Goal: Feedback & Contribution: Leave review/rating

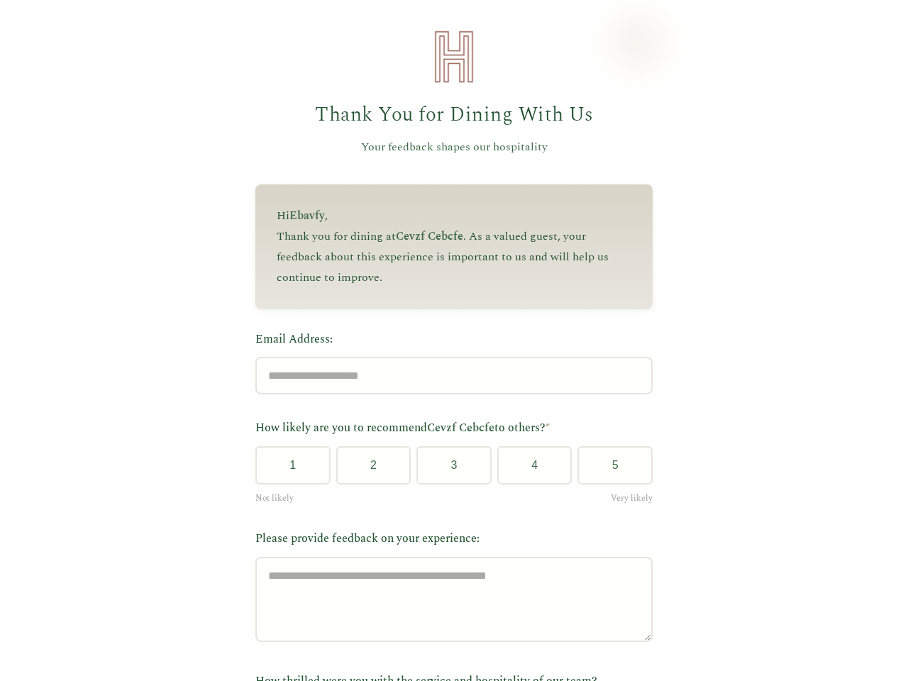
click at [448, 341] on label "Email Address:" at bounding box center [453, 340] width 397 height 18
click at [448, 357] on input "Email Address:" at bounding box center [453, 376] width 397 height 38
click at [448, 341] on label "Email Address:" at bounding box center [453, 340] width 397 height 18
click at [448, 357] on input "Email Address:" at bounding box center [453, 376] width 397 height 38
click at [287, 471] on button "1" at bounding box center [292, 465] width 75 height 38
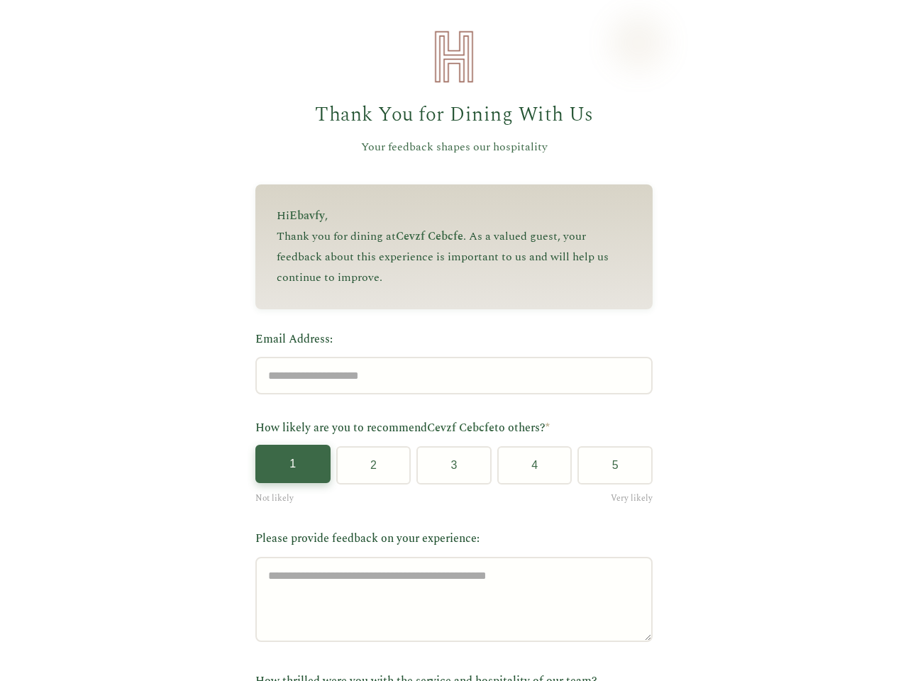
click at [368, 471] on button "2" at bounding box center [373, 465] width 75 height 38
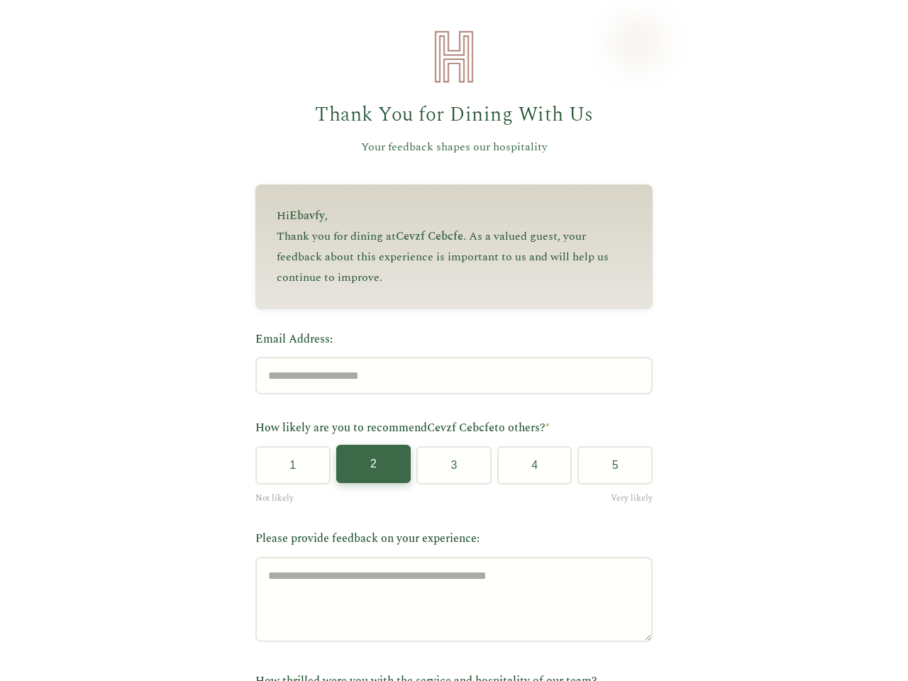
click at [449, 471] on button "3" at bounding box center [454, 465] width 75 height 38
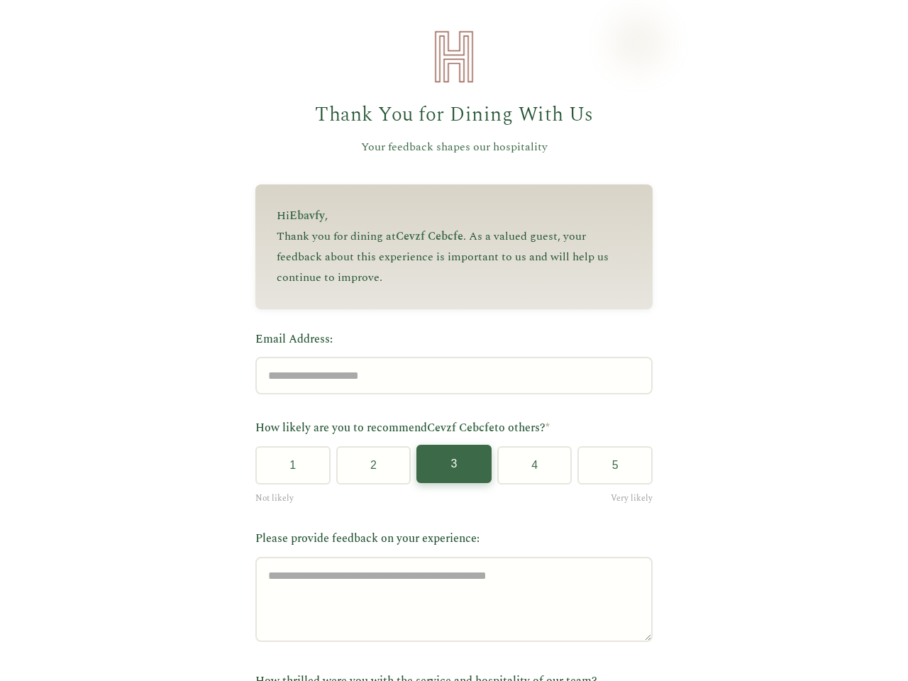
click at [529, 471] on button "4" at bounding box center [535, 465] width 75 height 38
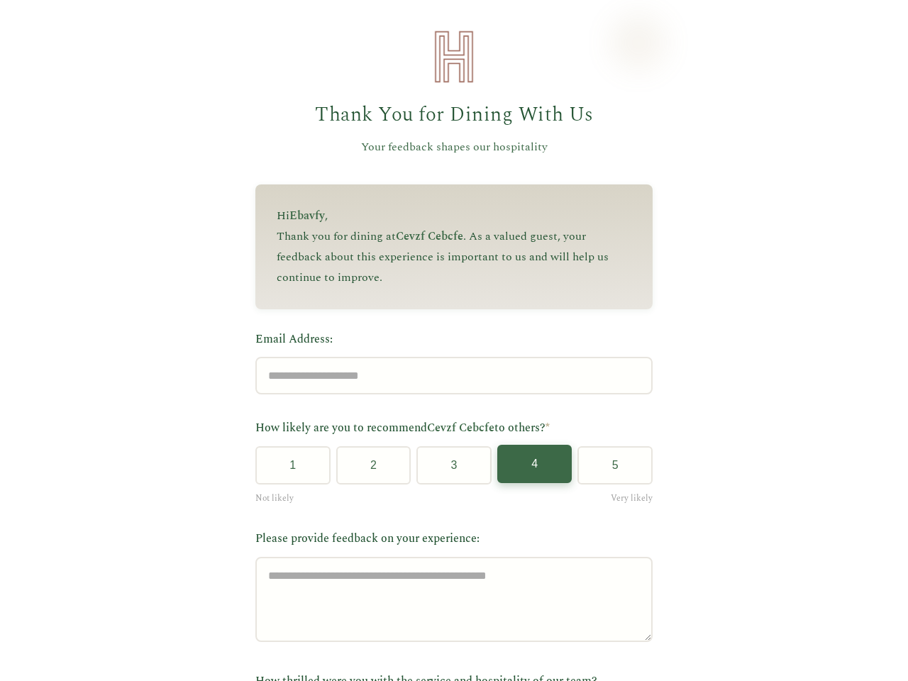
click at [610, 471] on button "5" at bounding box center [615, 465] width 75 height 38
